Goal: Use online tool/utility: Utilize a website feature to perform a specific function

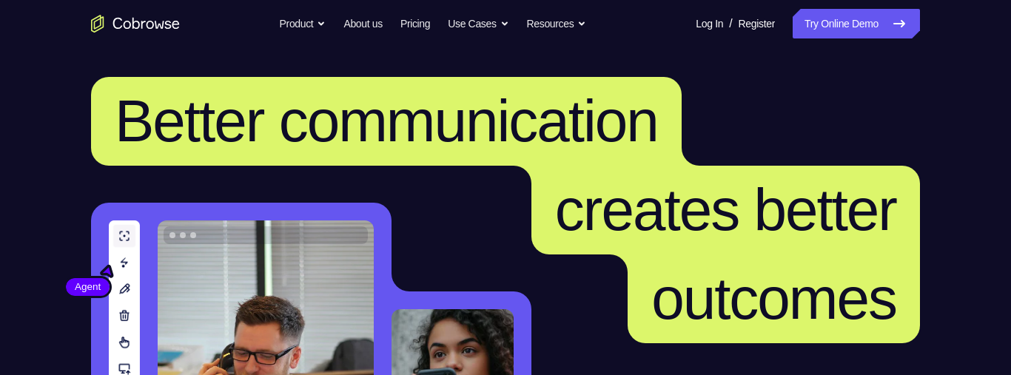
scroll to position [351, 0]
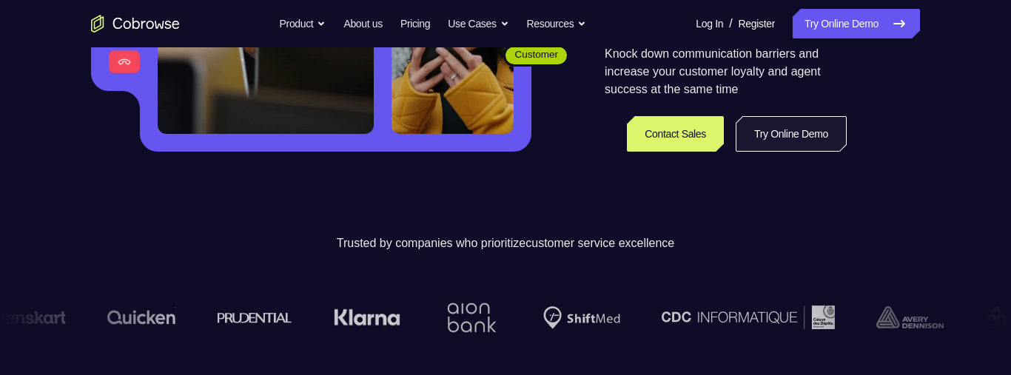
click at [790, 144] on link "Try Online Demo" at bounding box center [790, 134] width 111 height 36
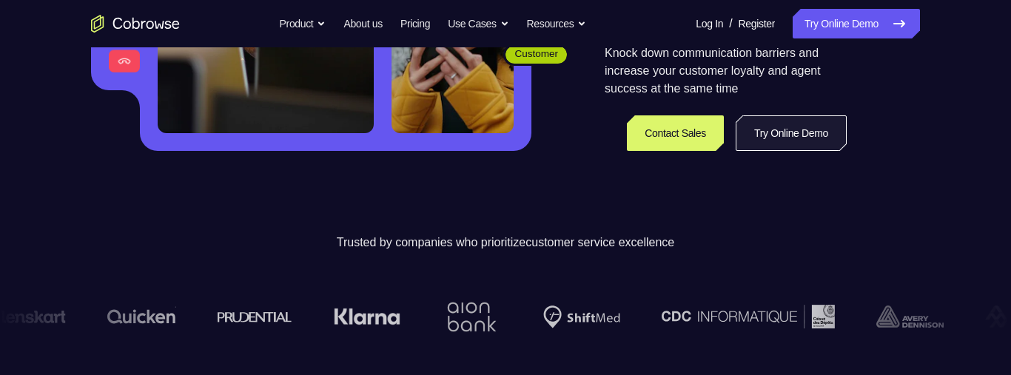
click at [790, 144] on link "Try Online Demo" at bounding box center [790, 133] width 111 height 36
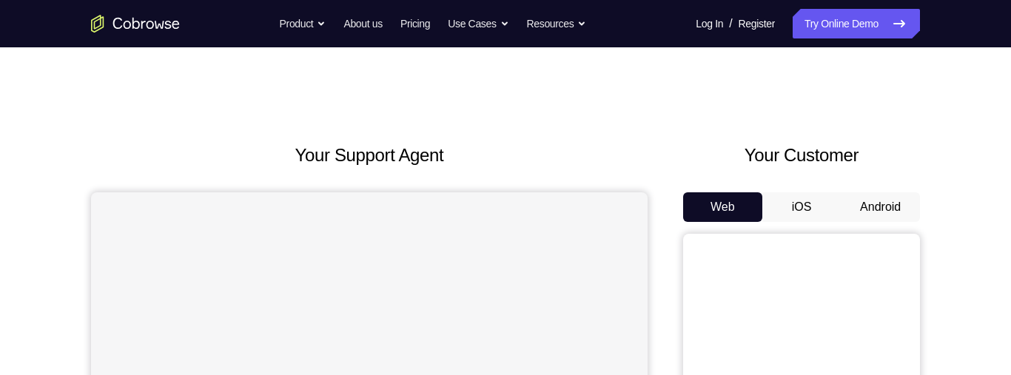
click at [890, 216] on button "Android" at bounding box center [880, 207] width 79 height 30
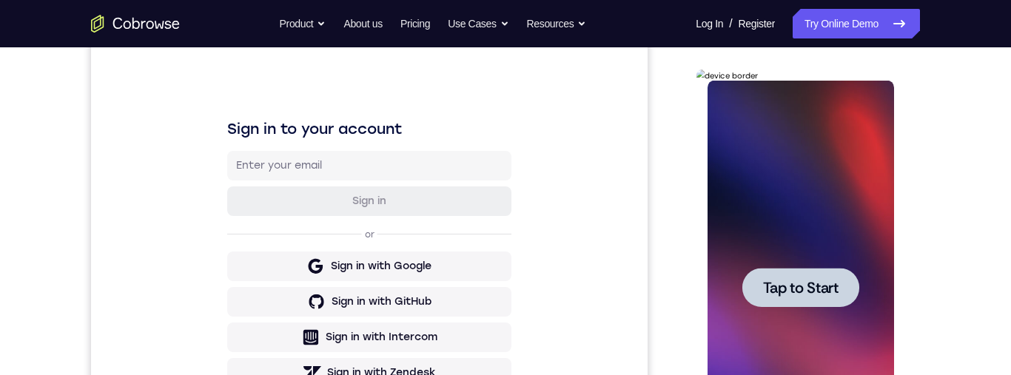
click at [826, 293] on span "Tap to Start" at bounding box center [799, 287] width 75 height 15
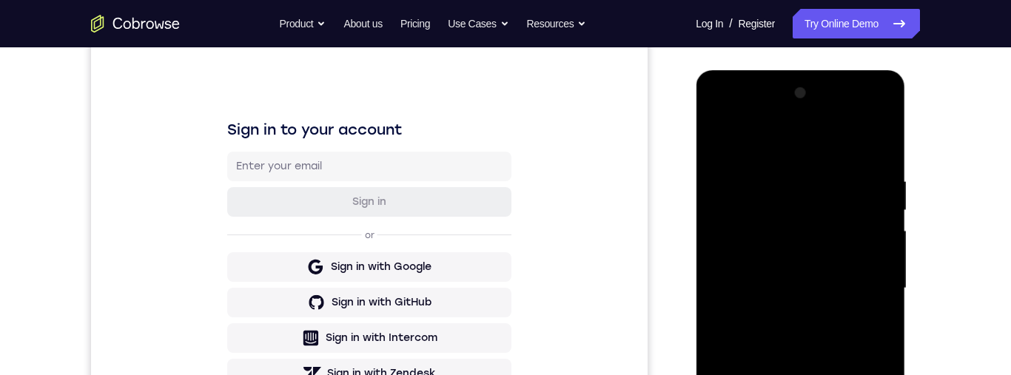
scroll to position [351, 0]
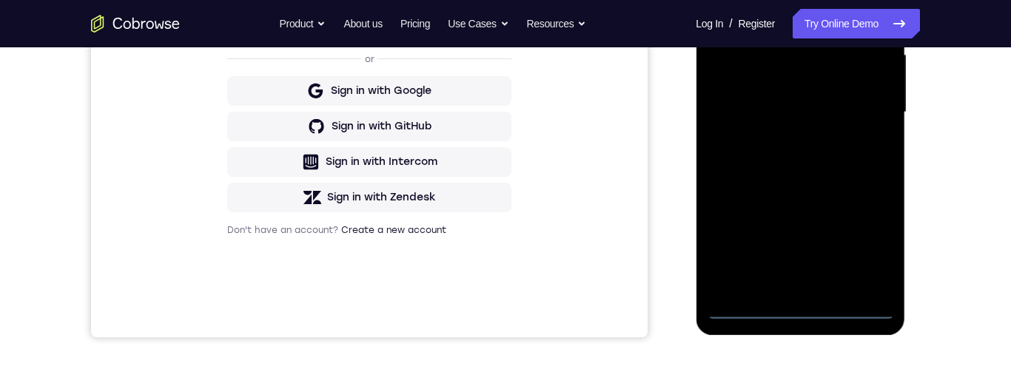
click at [801, 308] on div at bounding box center [800, 112] width 186 height 414
click at [873, 248] on div at bounding box center [800, 112] width 186 height 414
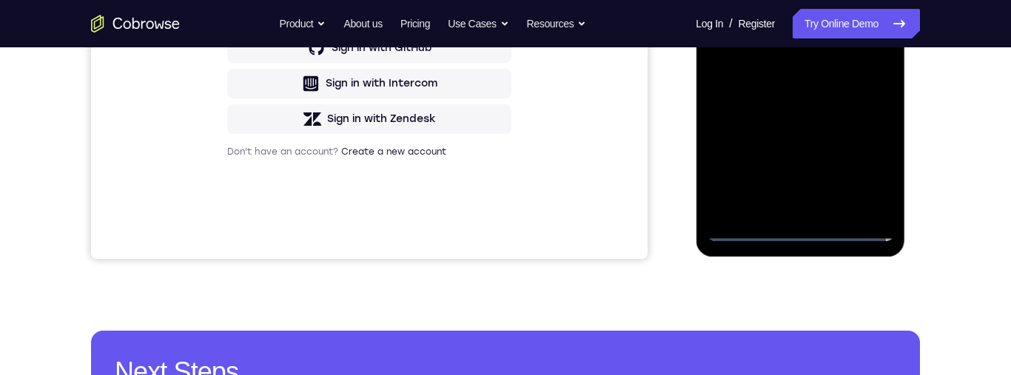
scroll to position [268, 0]
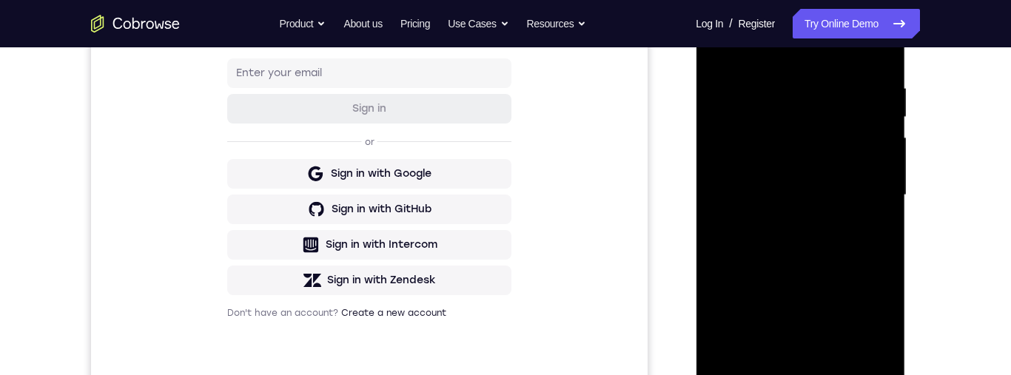
click at [721, 23] on div at bounding box center [800, 195] width 186 height 414
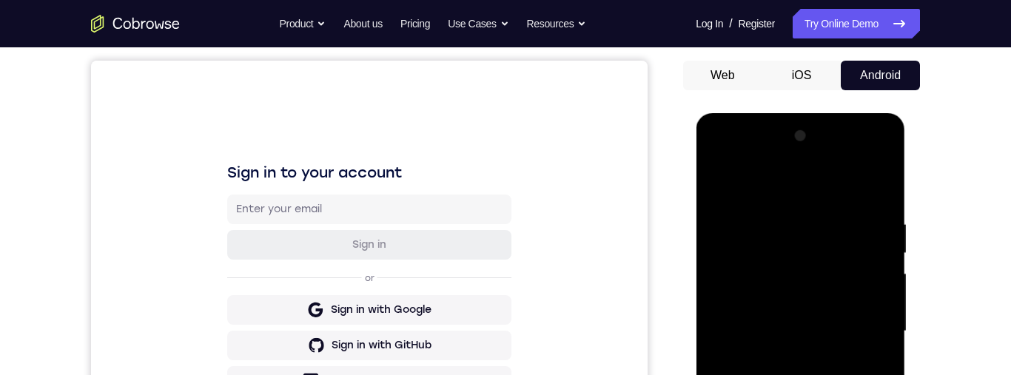
click at [859, 318] on div at bounding box center [800, 331] width 186 height 414
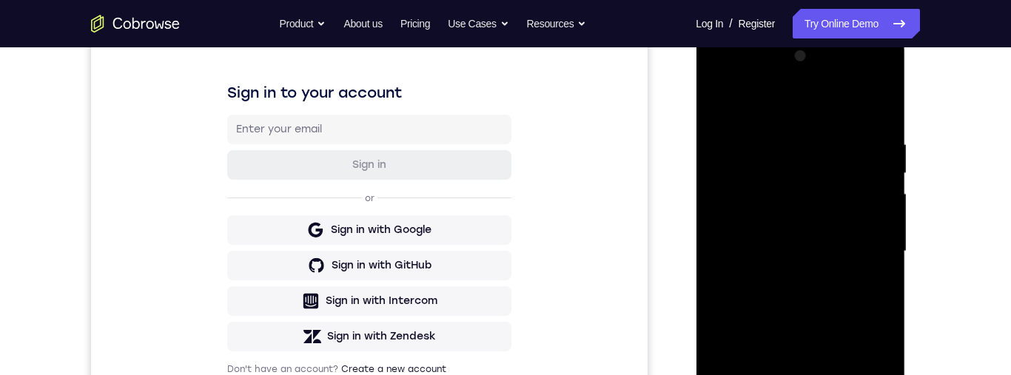
click at [780, 374] on div at bounding box center [800, 251] width 186 height 414
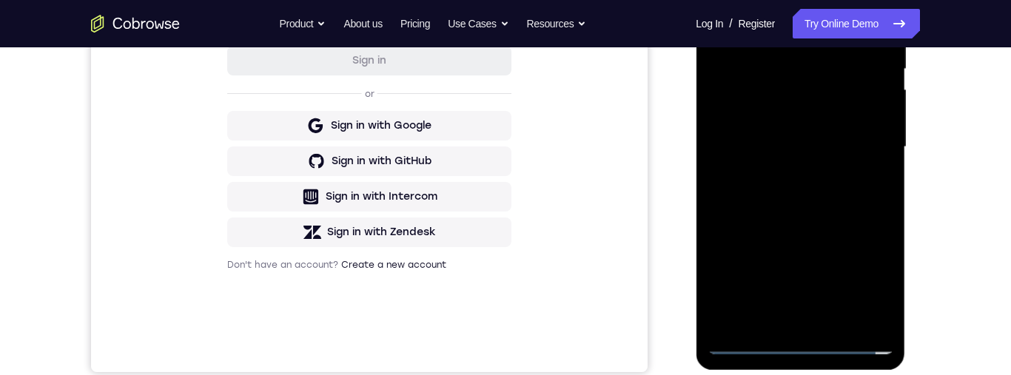
click at [826, 138] on div at bounding box center [800, 147] width 186 height 414
click at [849, 113] on div at bounding box center [800, 147] width 186 height 414
click at [851, 152] on div at bounding box center [800, 147] width 186 height 414
click at [849, 192] on div at bounding box center [800, 147] width 186 height 414
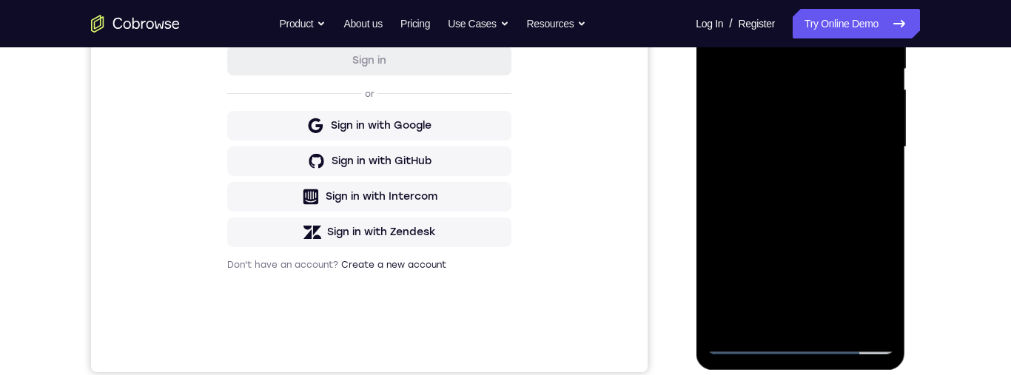
click at [849, 192] on div at bounding box center [800, 147] width 186 height 414
click at [849, 194] on div at bounding box center [800, 147] width 186 height 414
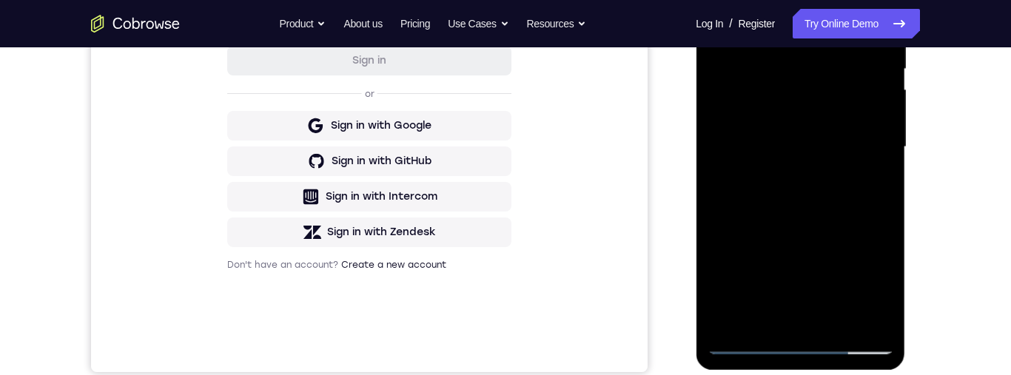
click at [849, 194] on div at bounding box center [800, 147] width 186 height 414
click at [788, 184] on div at bounding box center [800, 147] width 186 height 414
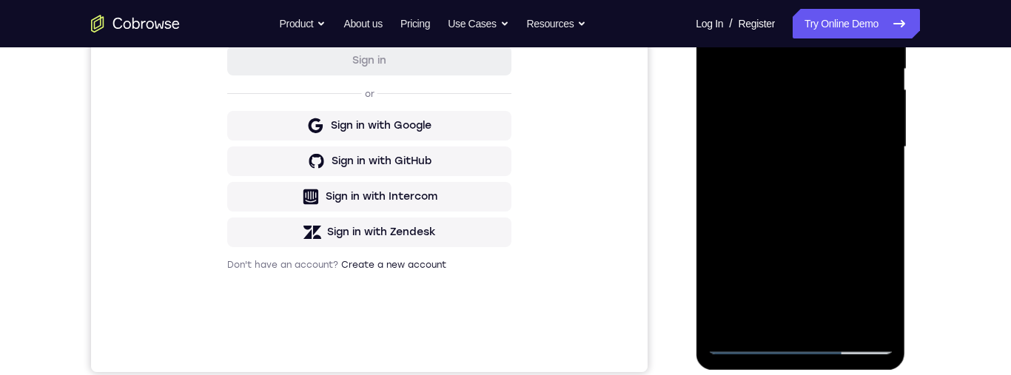
click at [781, 128] on div at bounding box center [800, 147] width 186 height 414
click at [801, 152] on div at bounding box center [800, 147] width 186 height 414
click at [807, 193] on div at bounding box center [800, 147] width 186 height 414
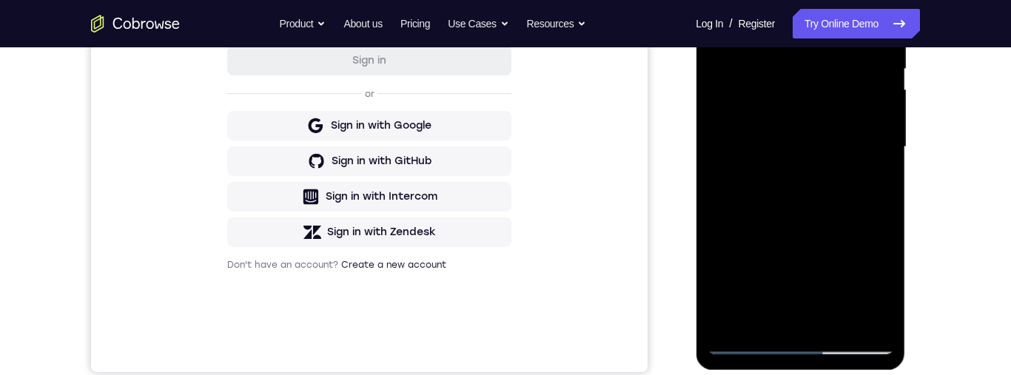
click at [807, 193] on div at bounding box center [800, 147] width 186 height 414
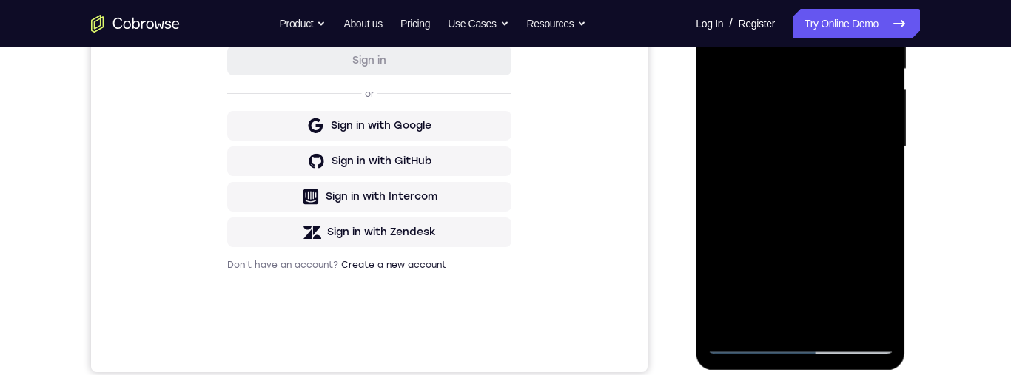
click at [807, 193] on div at bounding box center [800, 147] width 186 height 414
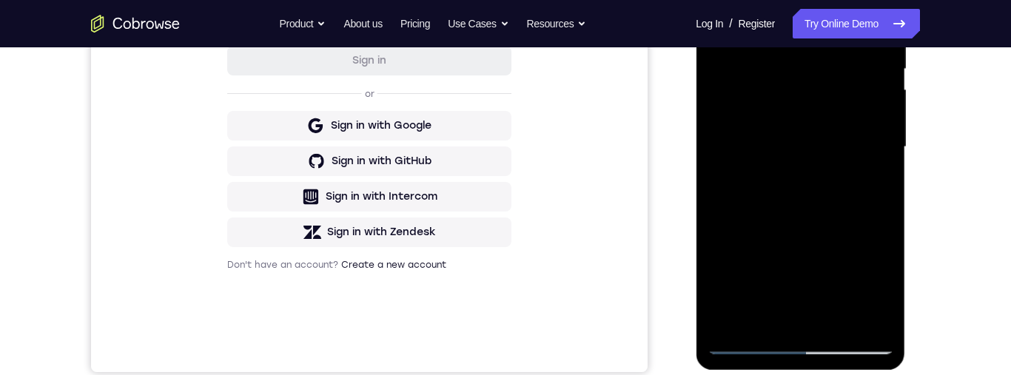
click at [807, 193] on div at bounding box center [800, 147] width 186 height 414
click at [840, 195] on div at bounding box center [800, 147] width 186 height 414
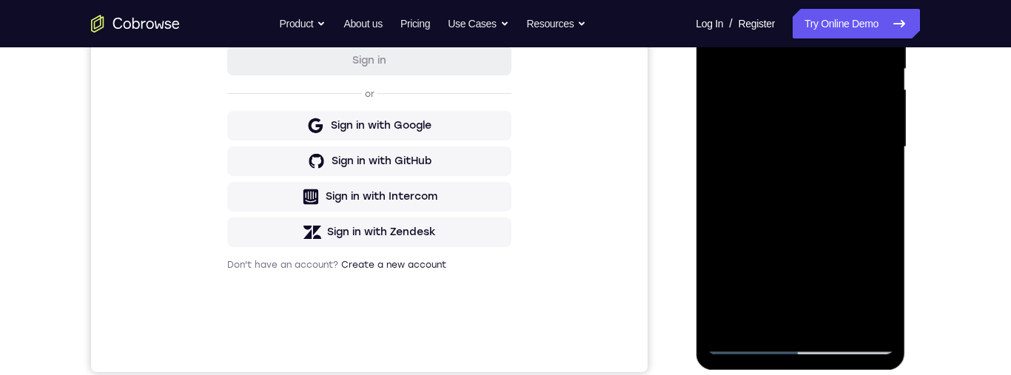
click at [840, 195] on div at bounding box center [800, 147] width 186 height 414
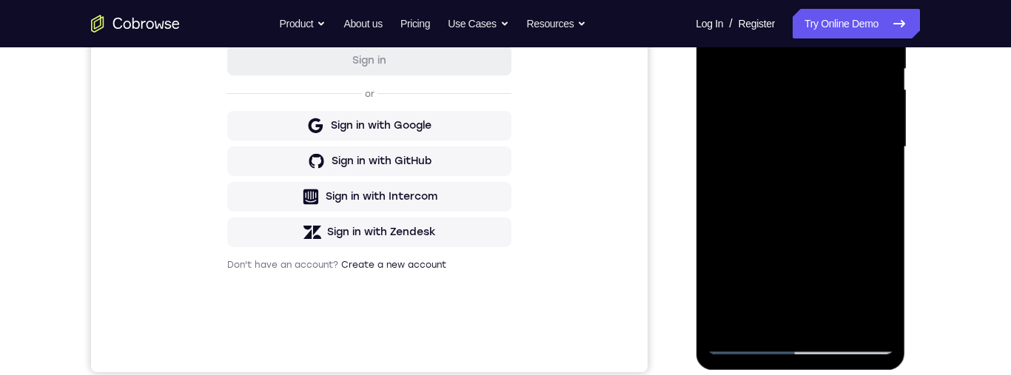
click at [840, 195] on div at bounding box center [800, 147] width 186 height 414
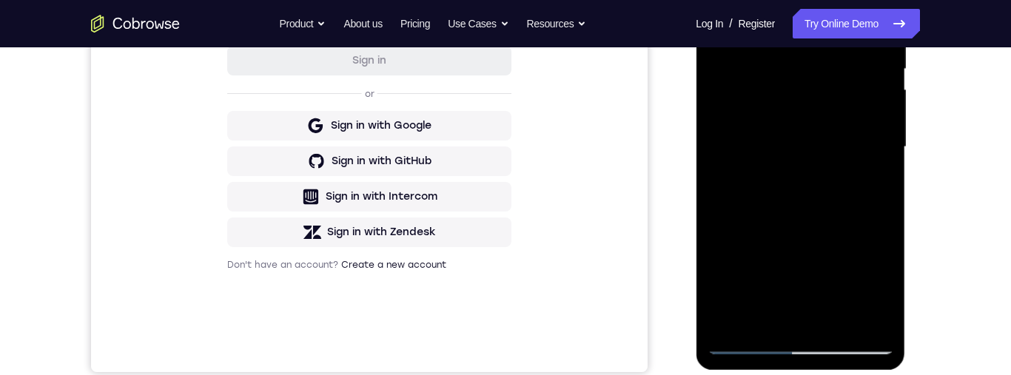
click at [840, 195] on div at bounding box center [800, 147] width 186 height 414
click at [801, 346] on div at bounding box center [800, 147] width 186 height 414
click at [857, 346] on div at bounding box center [800, 147] width 186 height 414
click at [872, 279] on div at bounding box center [800, 147] width 186 height 414
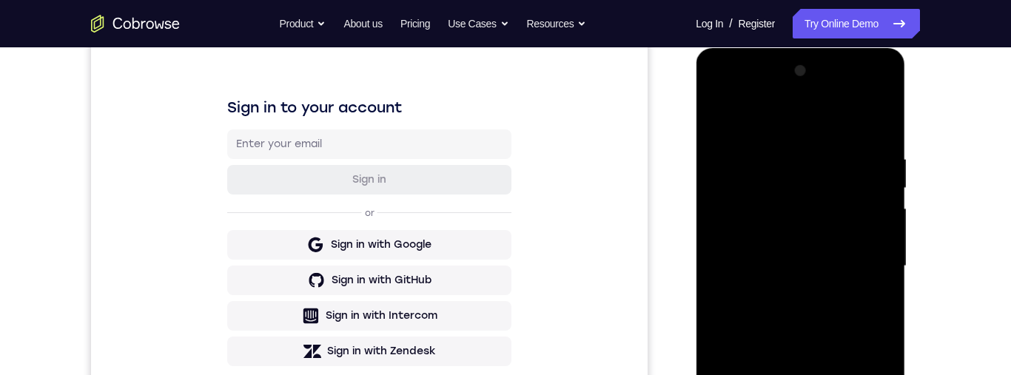
click at [863, 93] on div at bounding box center [800, 266] width 186 height 414
click at [865, 95] on div at bounding box center [800, 266] width 186 height 414
click at [727, 95] on div at bounding box center [800, 266] width 186 height 414
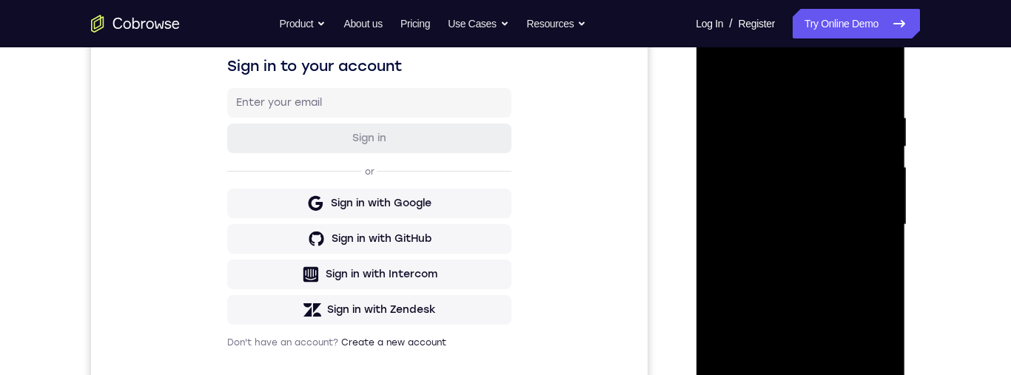
scroll to position [243, 0]
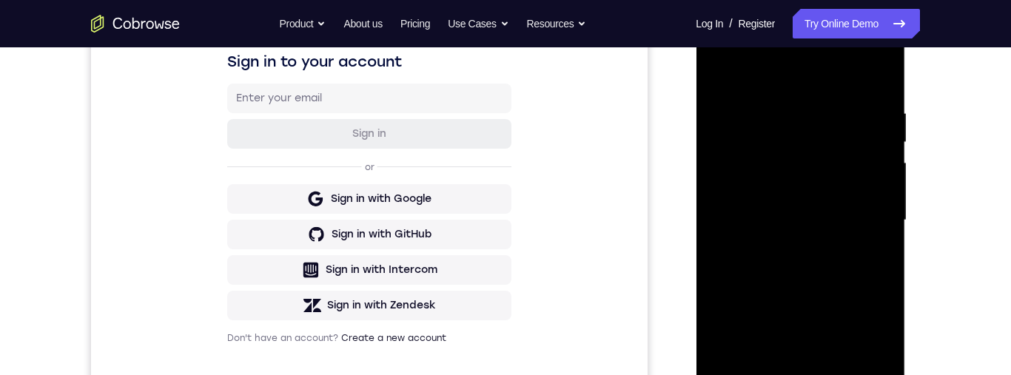
click at [872, 219] on div at bounding box center [800, 220] width 186 height 414
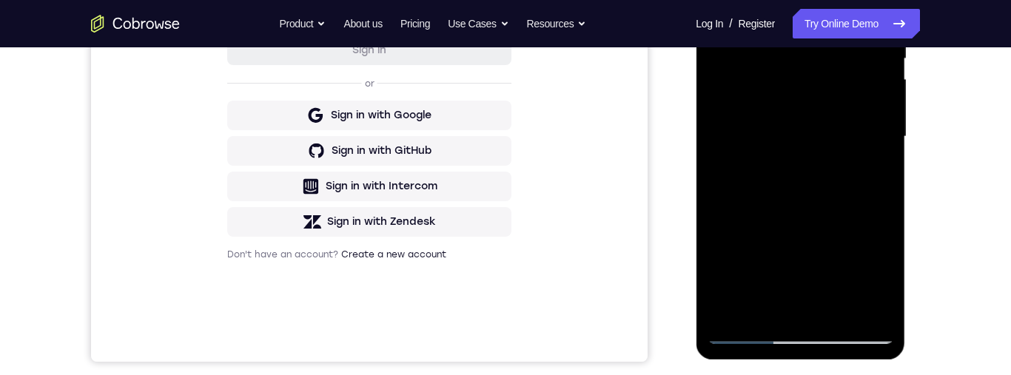
scroll to position [292, 0]
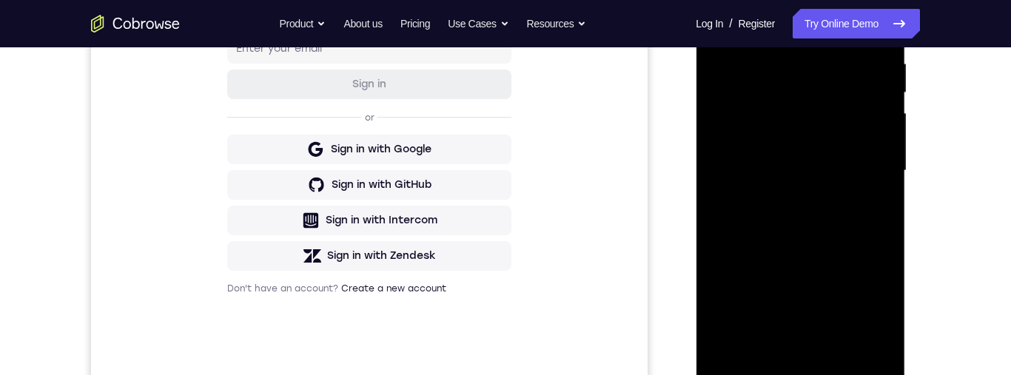
click at [789, 345] on div at bounding box center [800, 171] width 186 height 414
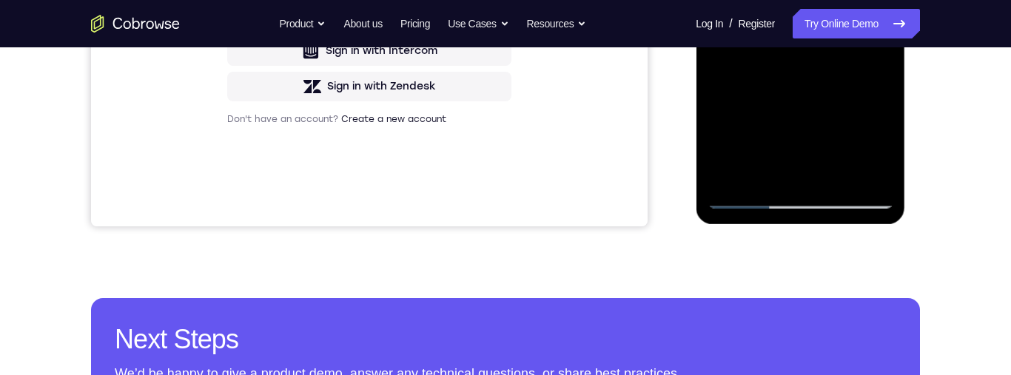
click at [781, 173] on div at bounding box center [800, 1] width 186 height 414
click at [783, 179] on div at bounding box center [800, 1] width 186 height 414
click at [785, 173] on div at bounding box center [800, 1] width 186 height 414
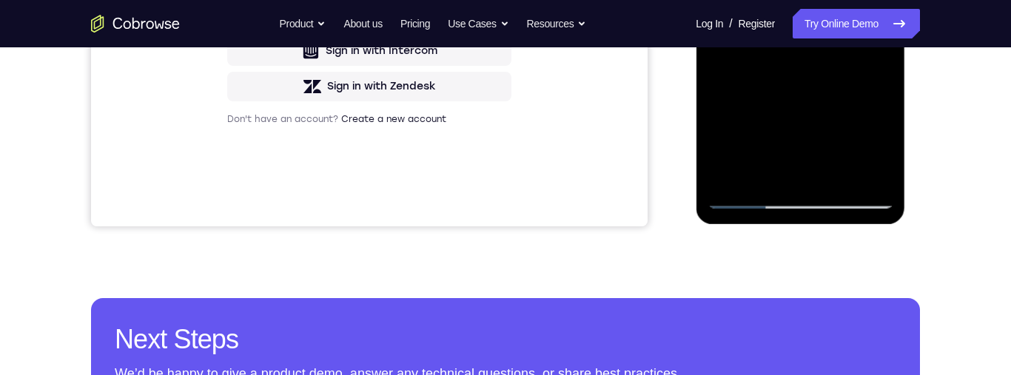
click at [785, 173] on div at bounding box center [800, 1] width 186 height 414
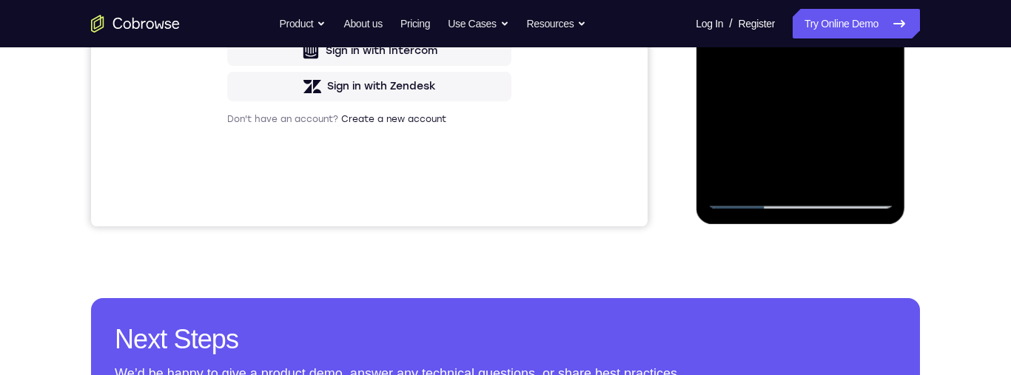
scroll to position [433, 0]
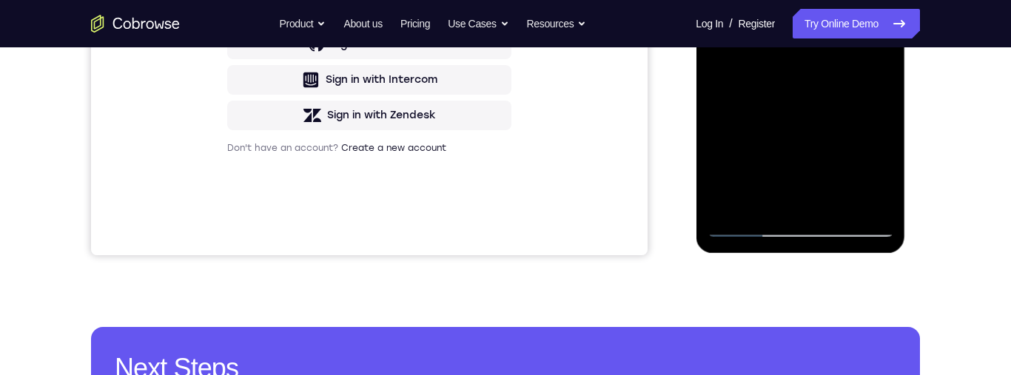
click at [715, 0] on div at bounding box center [800, 30] width 186 height 414
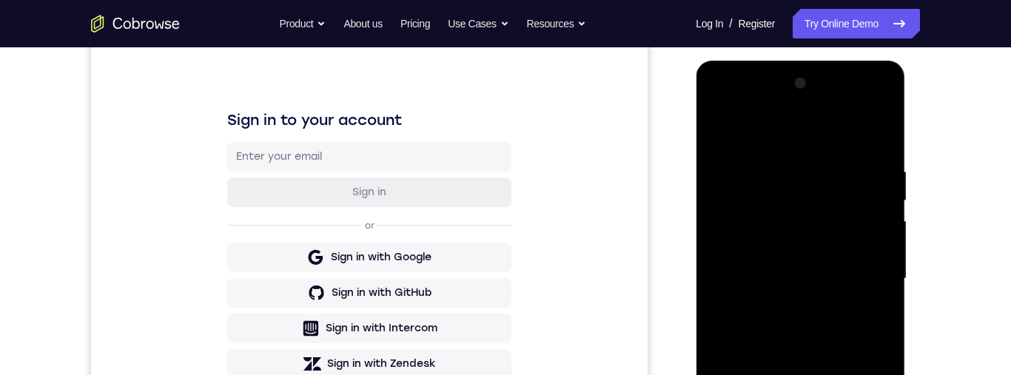
click at [763, 258] on div at bounding box center [800, 279] width 186 height 414
click at [764, 264] on div at bounding box center [800, 279] width 186 height 414
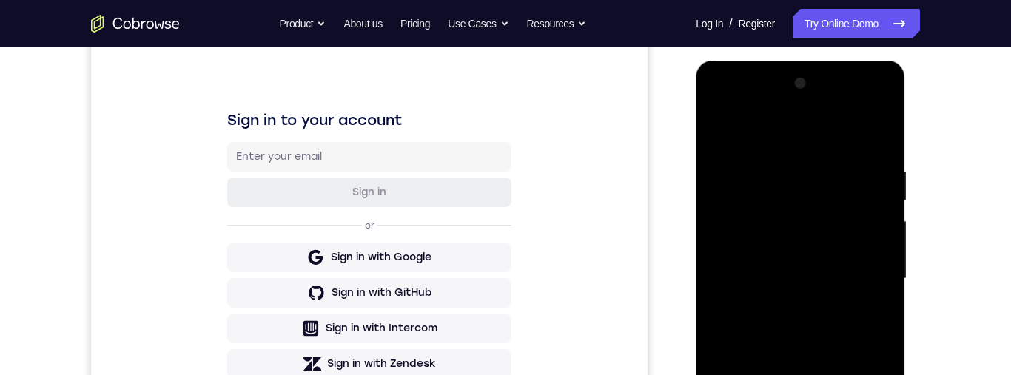
click at [764, 264] on div at bounding box center [800, 279] width 186 height 414
click at [796, 201] on div at bounding box center [800, 279] width 186 height 414
click at [804, 238] on div at bounding box center [800, 279] width 186 height 414
click at [812, 300] on div at bounding box center [800, 279] width 186 height 414
click at [849, 281] on div at bounding box center [800, 279] width 186 height 414
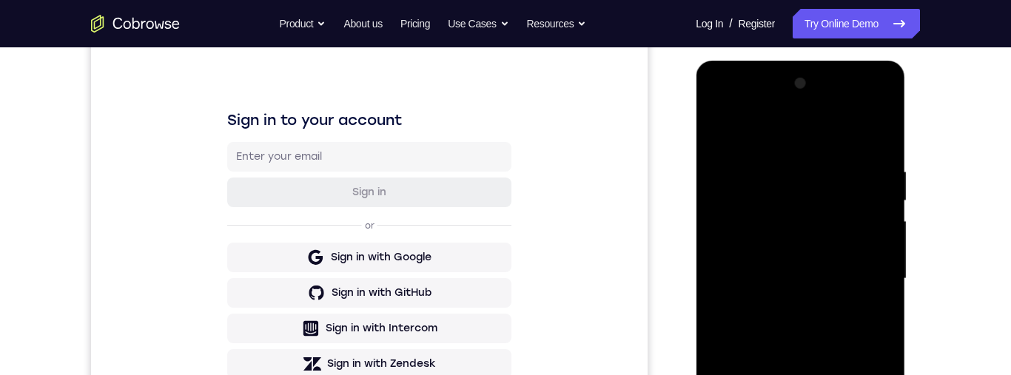
click at [821, 317] on div at bounding box center [800, 279] width 186 height 414
click at [809, 322] on div at bounding box center [800, 279] width 186 height 414
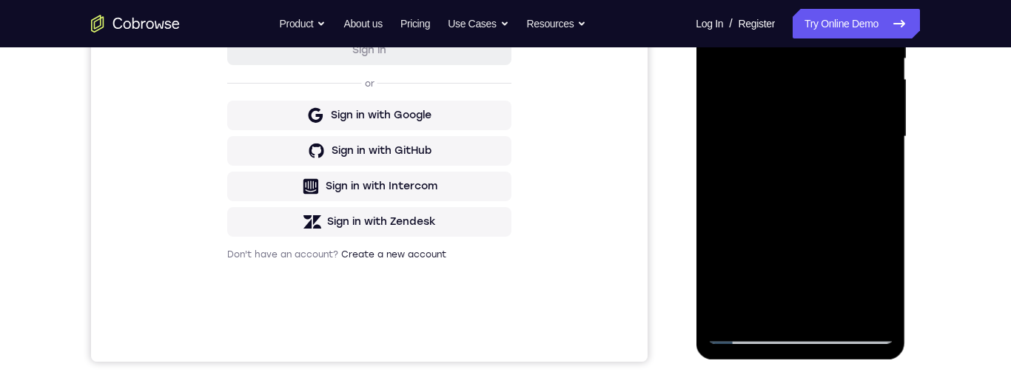
click at [819, 181] on div at bounding box center [800, 137] width 186 height 414
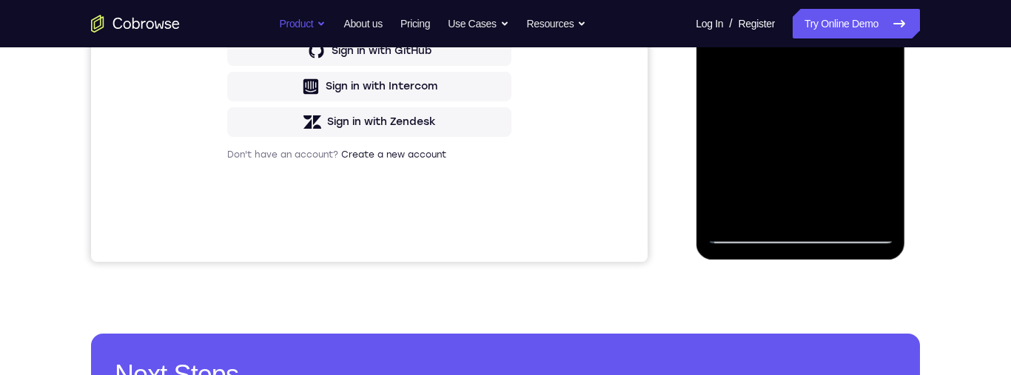
scroll to position [0, 0]
